Goal: Transaction & Acquisition: Purchase product/service

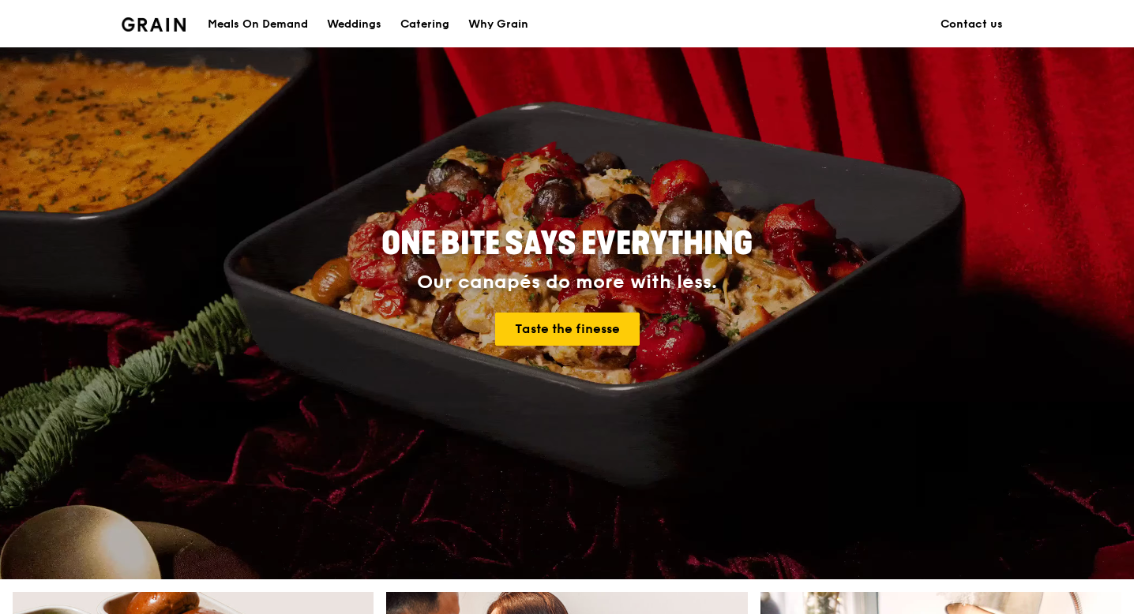
scroll to position [77, 0]
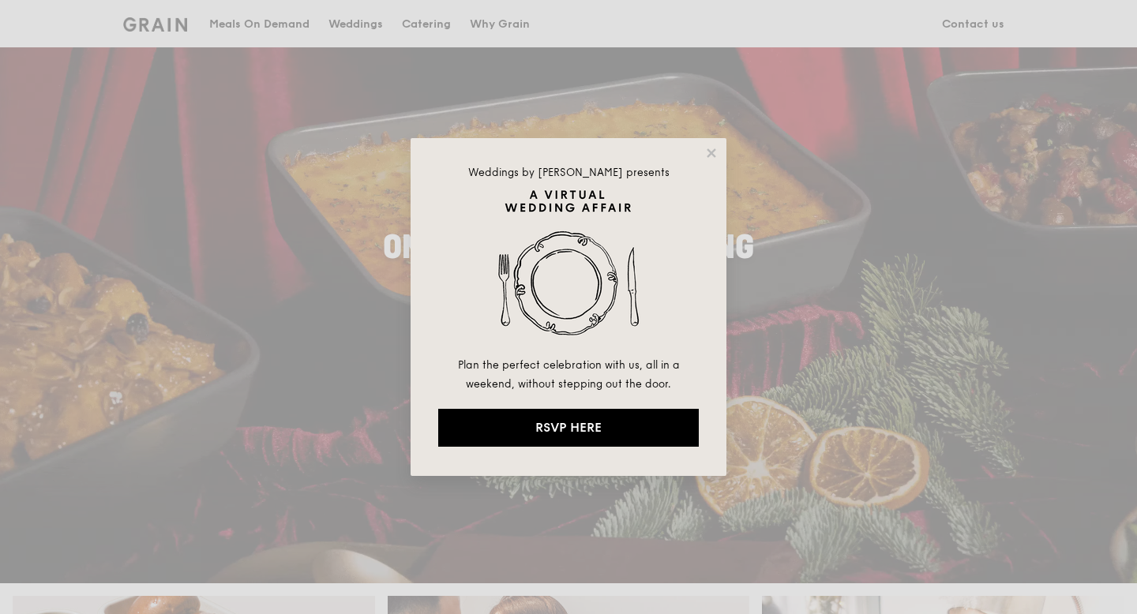
click at [705, 163] on div "Weddings by Grain presents Plan the perfect celebration with us, all in a weeke…" at bounding box center [569, 307] width 316 height 338
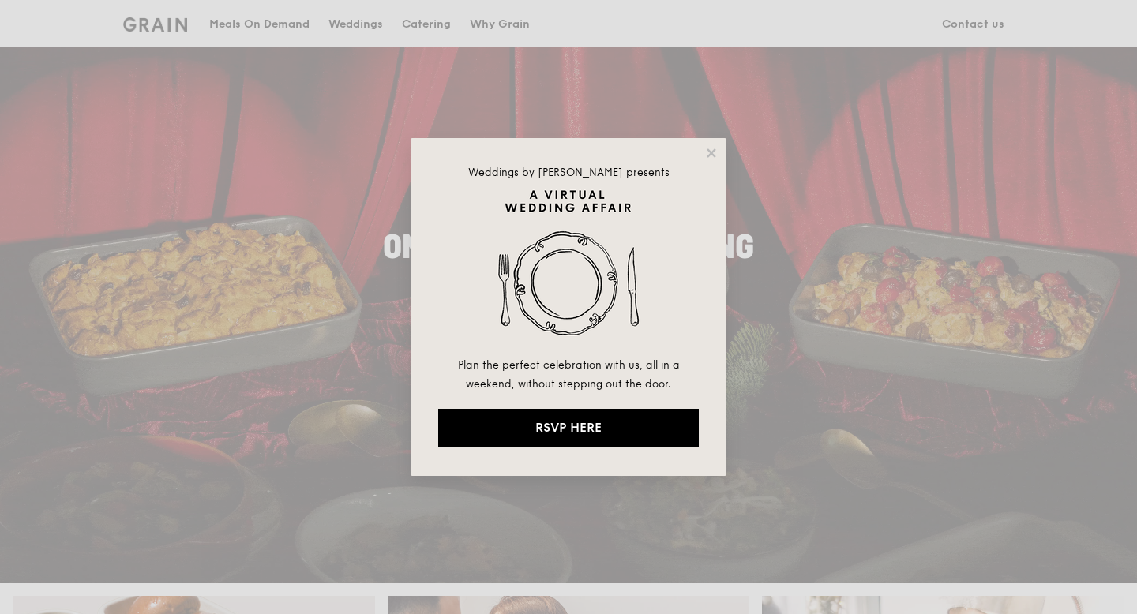
click at [703, 142] on div "Weddings by Grain presents Plan the perfect celebration with us, all in a weeke…" at bounding box center [569, 307] width 316 height 338
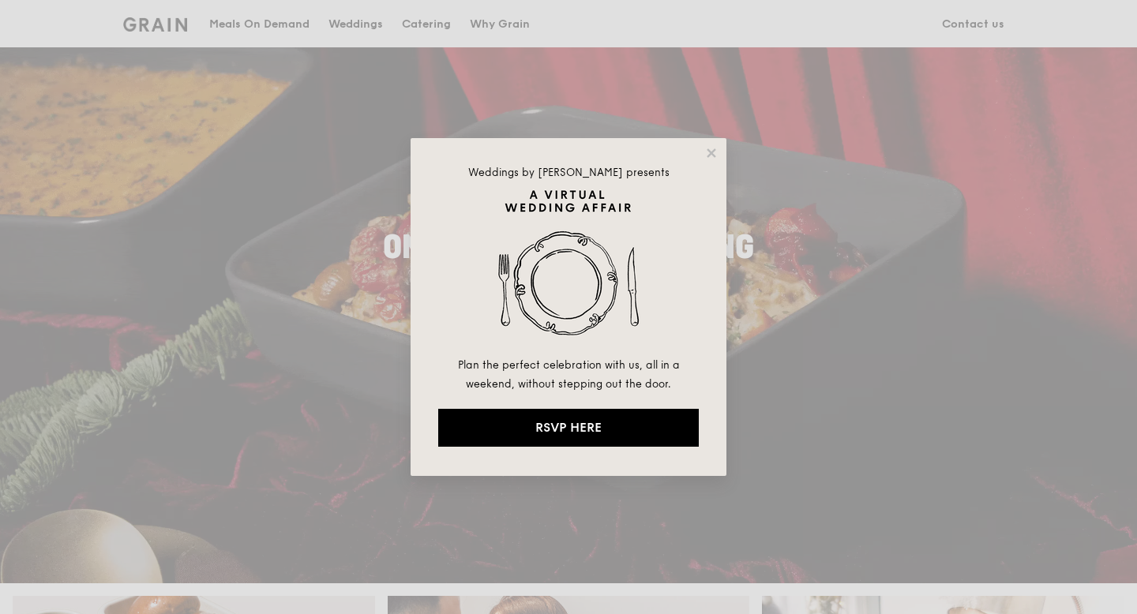
click at [697, 163] on div "Weddings by Grain presents Plan the perfect celebration with us, all in a weeke…" at bounding box center [569, 307] width 316 height 338
click at [711, 151] on icon at bounding box center [711, 152] width 9 height 9
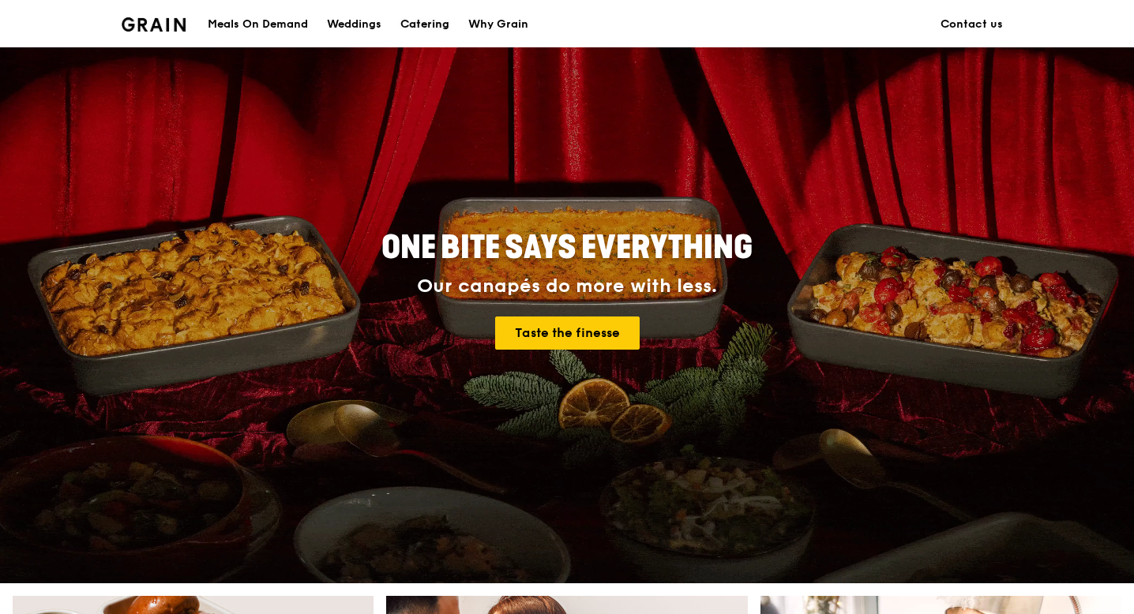
click at [411, 32] on div "Catering" at bounding box center [424, 24] width 49 height 47
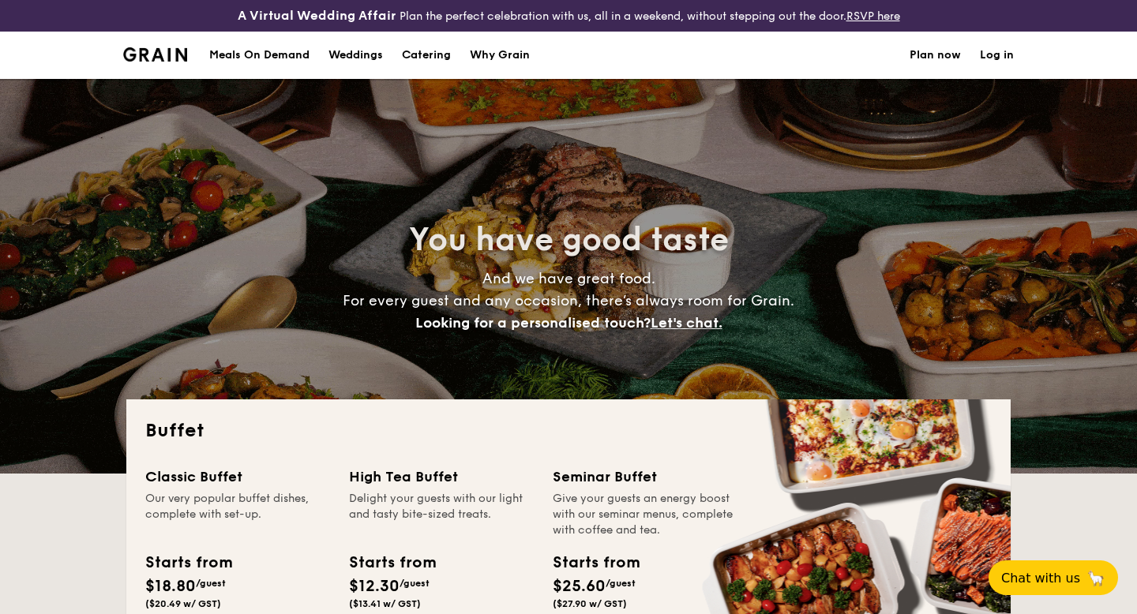
select select
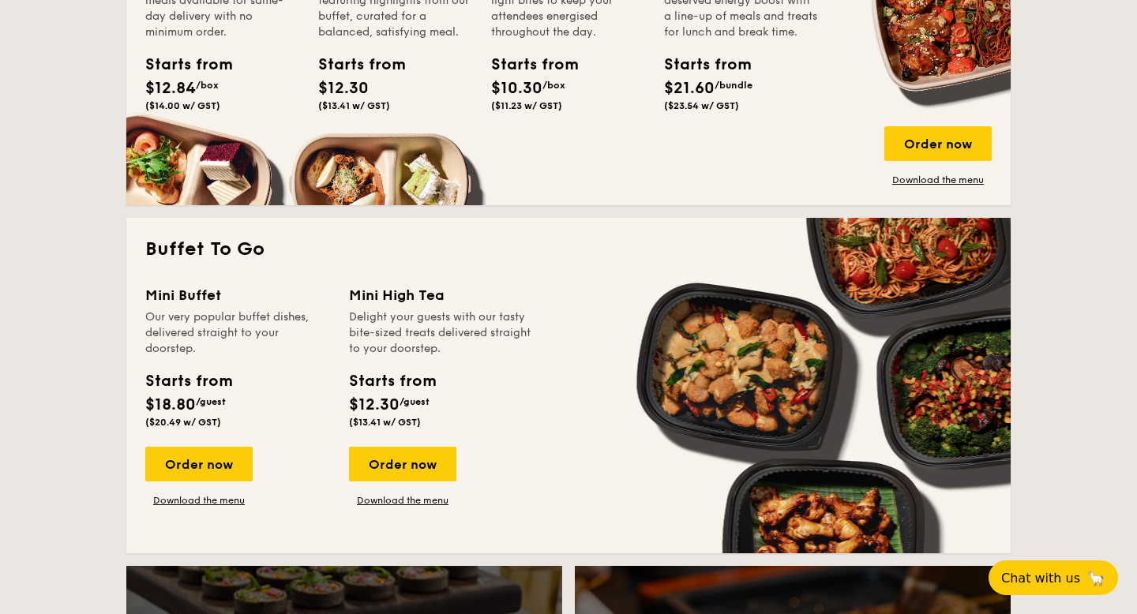
scroll to position [883, 0]
